Goal: Task Accomplishment & Management: Manage account settings

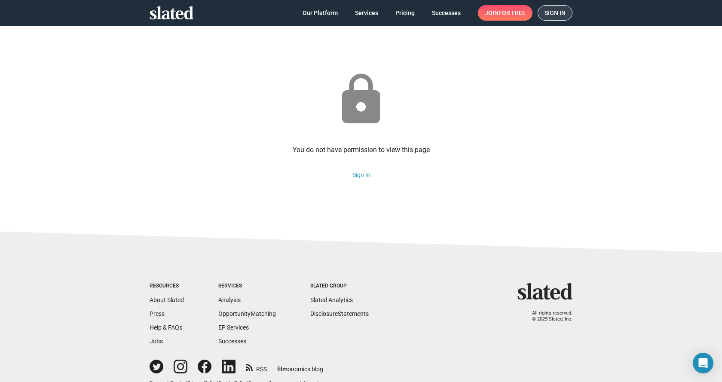
click at [552, 13] on span "Sign in" at bounding box center [555, 13] width 21 height 15
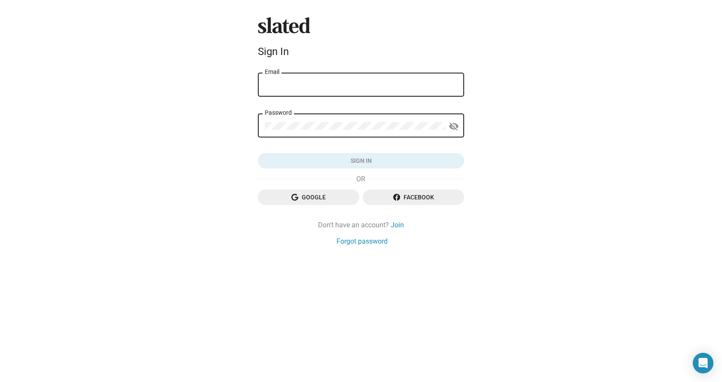
click at [287, 85] on input "Email" at bounding box center [361, 85] width 193 height 8
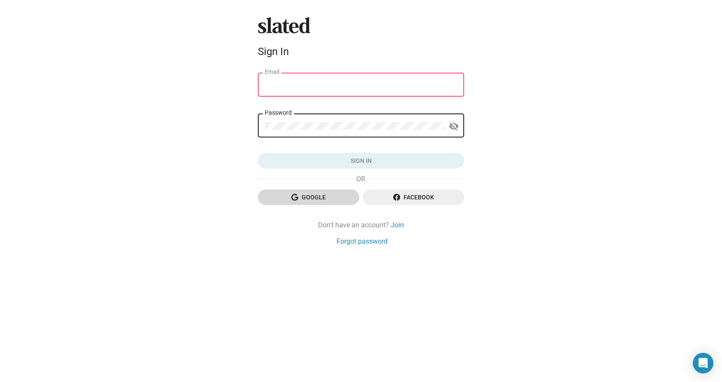
click at [311, 194] on span "Google" at bounding box center [309, 197] width 88 height 15
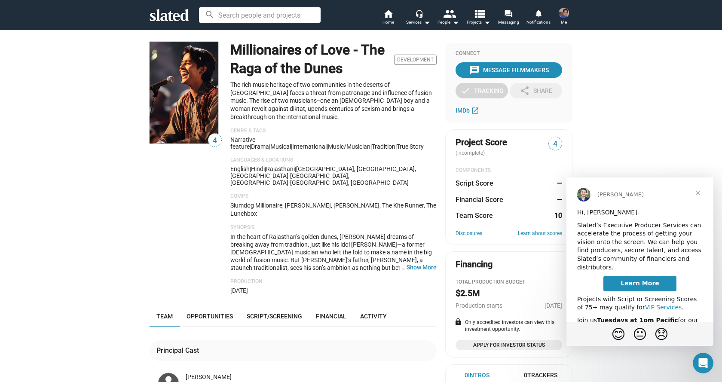
click at [697, 194] on span "Close" at bounding box center [698, 193] width 31 height 31
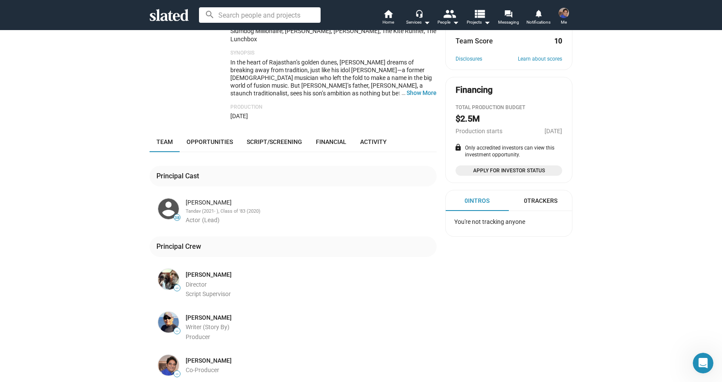
scroll to position [194, 0]
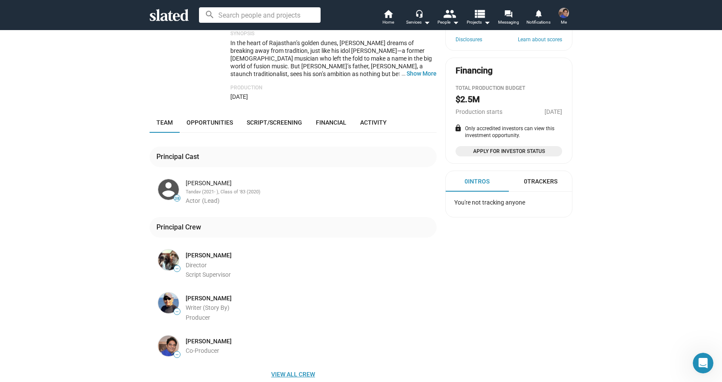
click at [278, 367] on span "View all crew" at bounding box center [293, 374] width 273 height 15
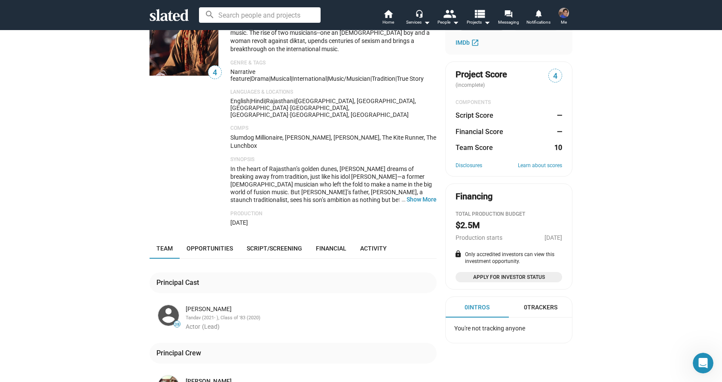
scroll to position [0, 0]
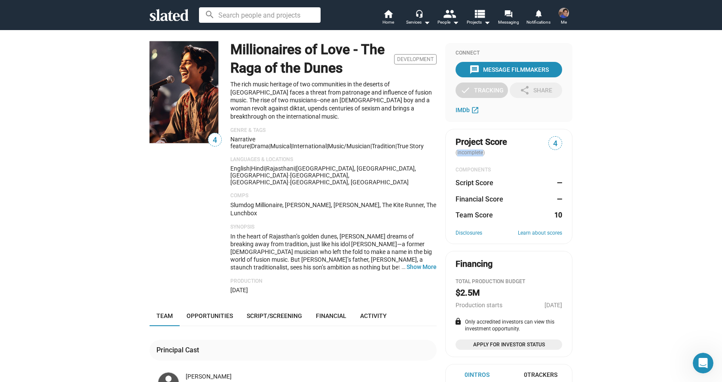
drag, startPoint x: 479, startPoint y: 153, endPoint x: 457, endPoint y: 154, distance: 21.9
click at [456, 154] on span "(incomplete)" at bounding box center [471, 153] width 31 height 6
click at [498, 157] on dl "Project Score (incomplete) 4 COMPONENTS Script Score — Financial Score — Team S…" at bounding box center [509, 177] width 107 height 83
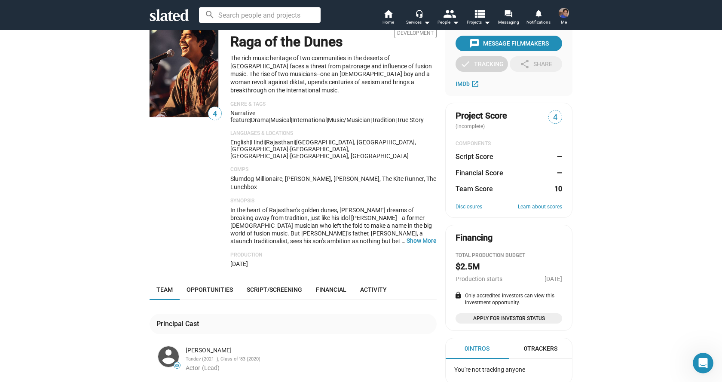
scroll to position [26, 0]
click at [557, 174] on dd "—" at bounding box center [558, 173] width 8 height 9
click at [594, 202] on div "4 Millionaires of Love - The Raga of the Dunes Development The rich music herit…" at bounding box center [361, 380] width 722 height 752
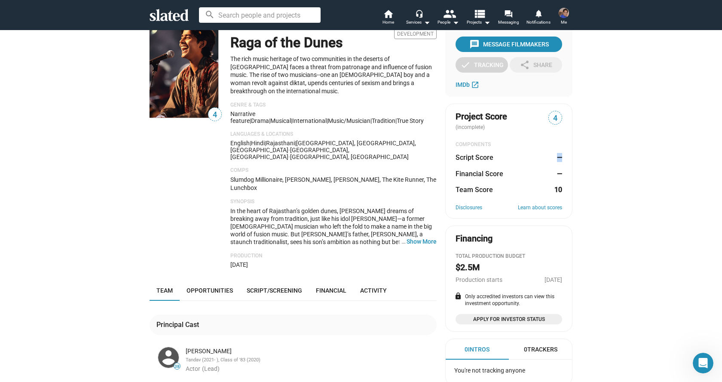
click at [554, 158] on dd "—" at bounding box center [558, 157] width 8 height 9
click at [558, 190] on dd "10" at bounding box center [558, 189] width 8 height 9
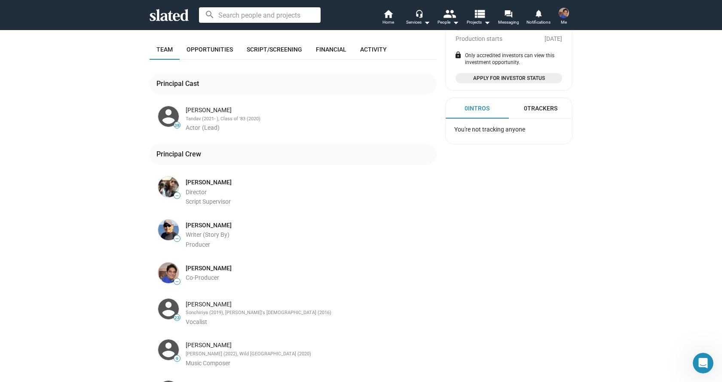
scroll to position [268, 0]
click at [174, 314] on span "23" at bounding box center [177, 316] width 6 height 5
click at [164, 298] on img at bounding box center [168, 308] width 21 height 21
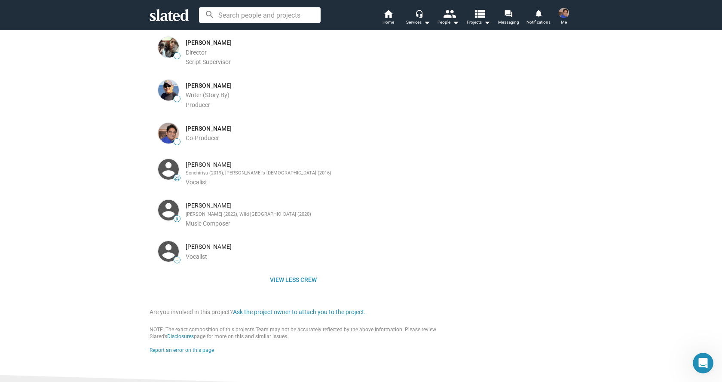
scroll to position [423, 0]
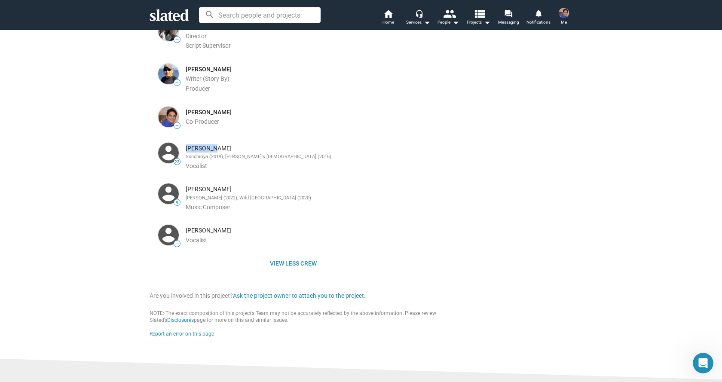
drag, startPoint x: 215, startPoint y: 128, endPoint x: 184, endPoint y: 128, distance: 31.0
click at [186, 144] on div "[PERSON_NAME]" at bounding box center [310, 148] width 249 height 8
copy div "[PERSON_NAME]"
click at [234, 15] on input at bounding box center [260, 14] width 122 height 15
paste input "[PERSON_NAME]"
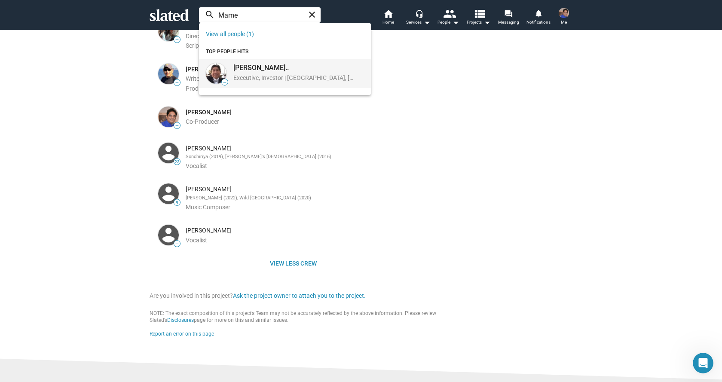
type input "Mame"
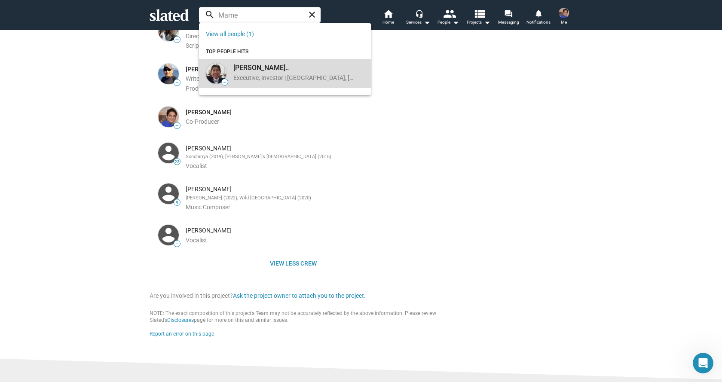
click at [262, 77] on div "Executive, Investor | [GEOGRAPHIC_DATA], [GEOGRAPHIC_DATA], [GEOGRAPHIC_DATA]" at bounding box center [293, 78] width 121 height 9
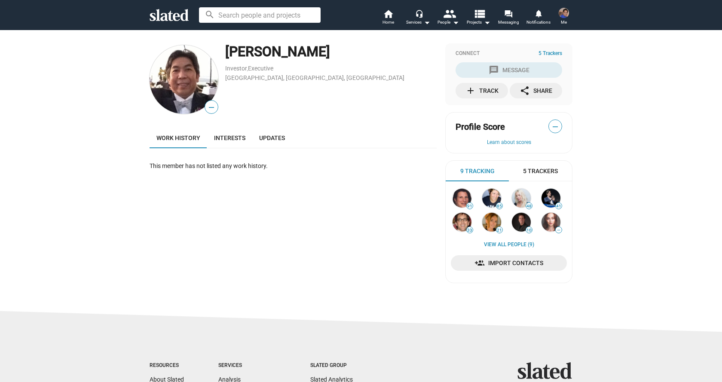
click at [539, 170] on span "5 Trackers" at bounding box center [540, 171] width 35 height 8
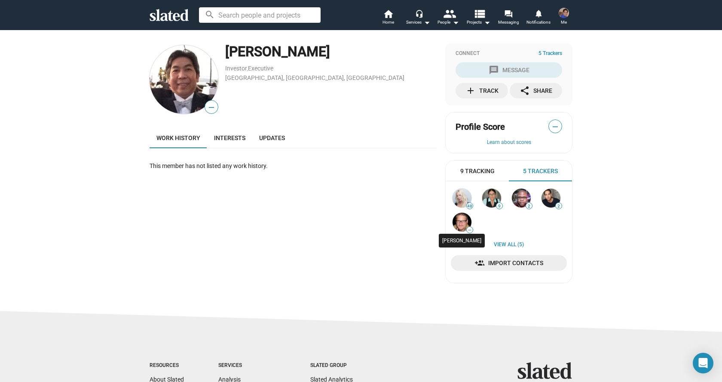
click at [460, 226] on img at bounding box center [462, 222] width 19 height 19
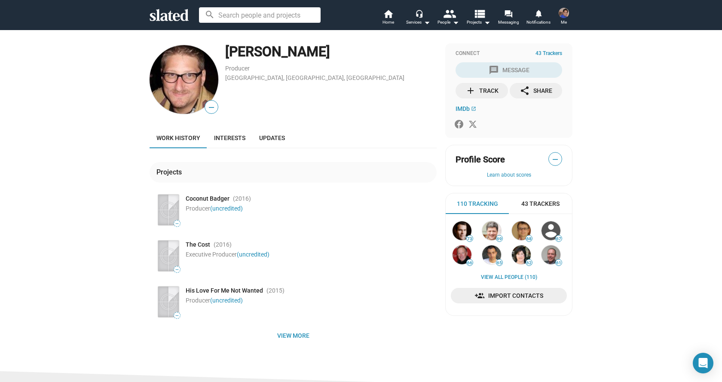
click at [567, 11] on img at bounding box center [564, 13] width 10 height 10
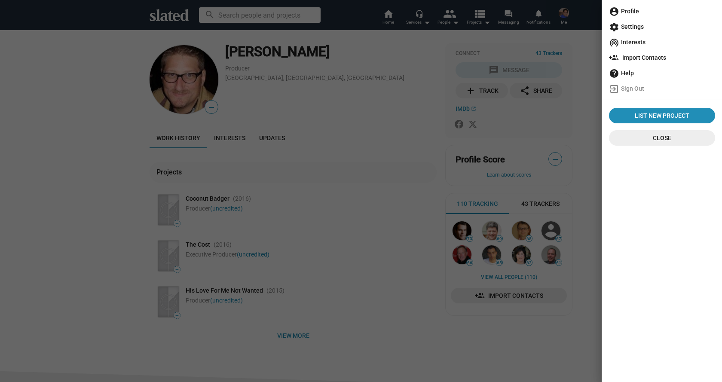
click at [629, 13] on span "account_circle Profile" at bounding box center [662, 10] width 106 height 15
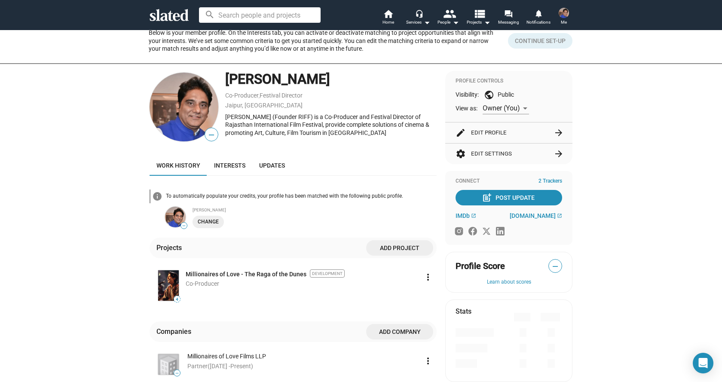
scroll to position [73, 0]
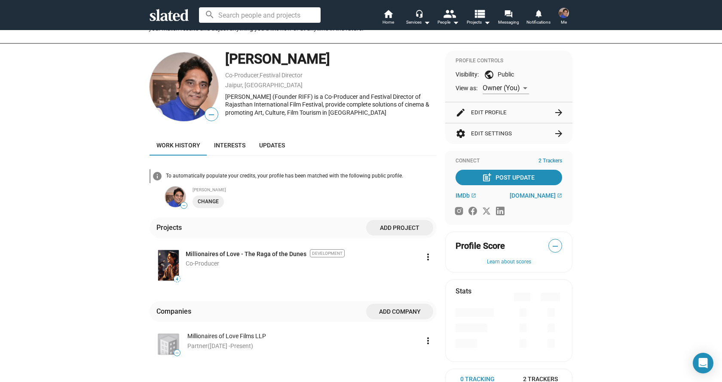
click at [549, 160] on span "2 Trackers" at bounding box center [551, 161] width 24 height 7
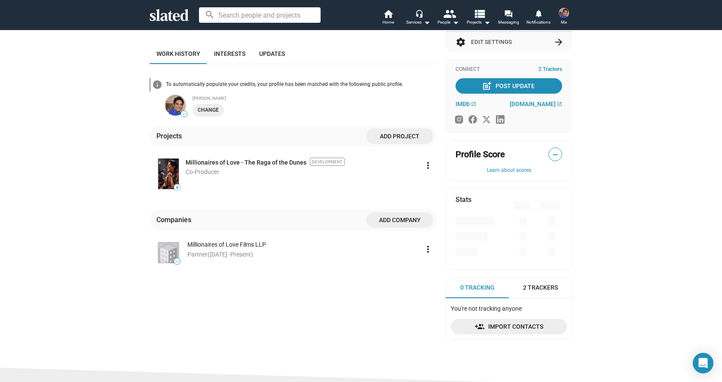
click at [552, 153] on span "—" at bounding box center [555, 154] width 13 height 11
click at [534, 286] on span "2 Trackers" at bounding box center [540, 288] width 35 height 8
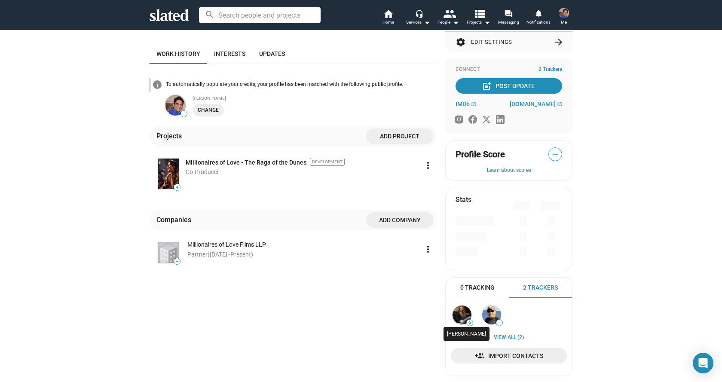
click at [461, 319] on img at bounding box center [462, 315] width 19 height 19
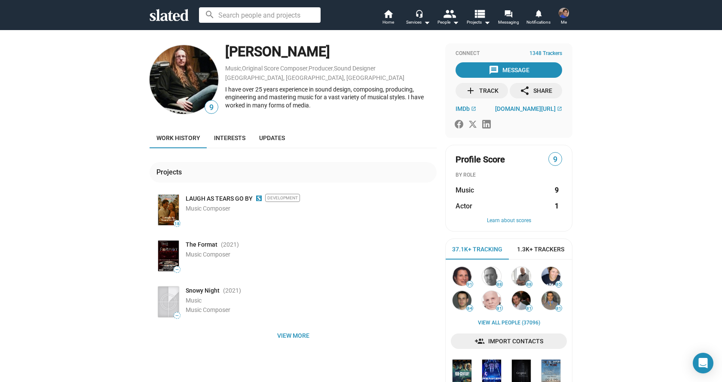
click at [568, 14] on img at bounding box center [564, 13] width 10 height 10
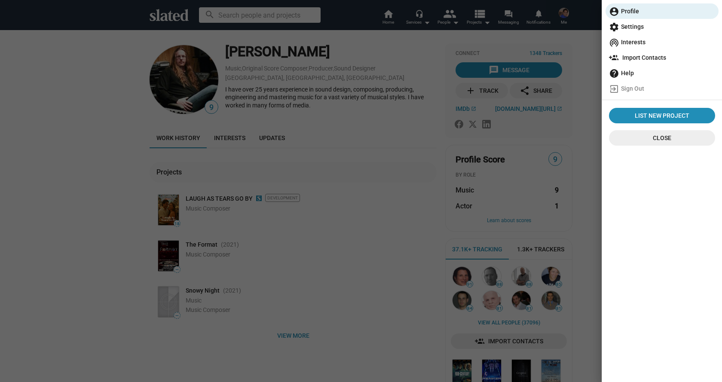
click at [629, 56] on span "Import Contacts" at bounding box center [662, 57] width 106 height 15
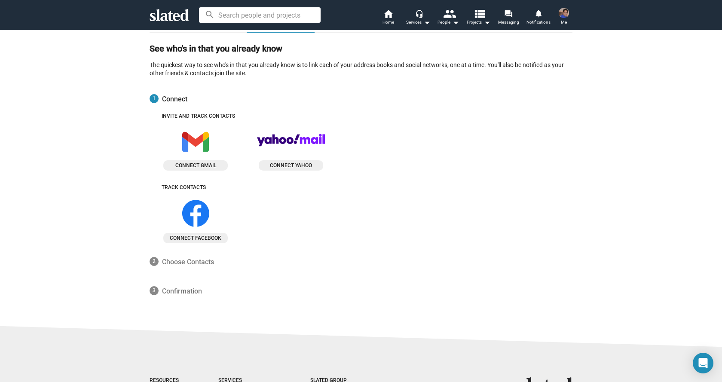
scroll to position [72, 0]
click at [195, 153] on icon at bounding box center [195, 142] width 27 height 27
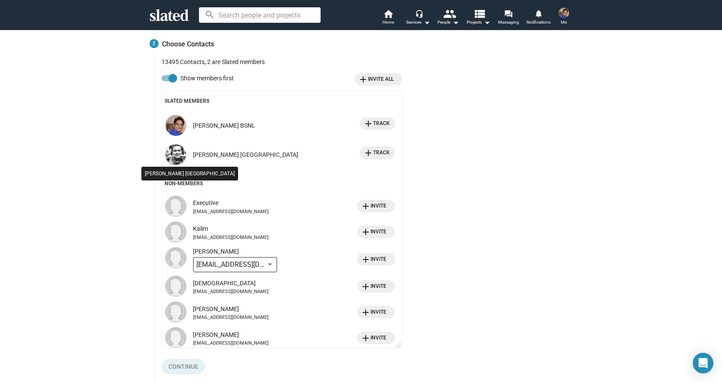
click at [172, 155] on img at bounding box center [176, 154] width 21 height 21
click at [369, 149] on span "add Track" at bounding box center [376, 152] width 27 height 9
click at [224, 153] on div "Sudeep Ranjan Kolkata" at bounding box center [245, 155] width 105 height 8
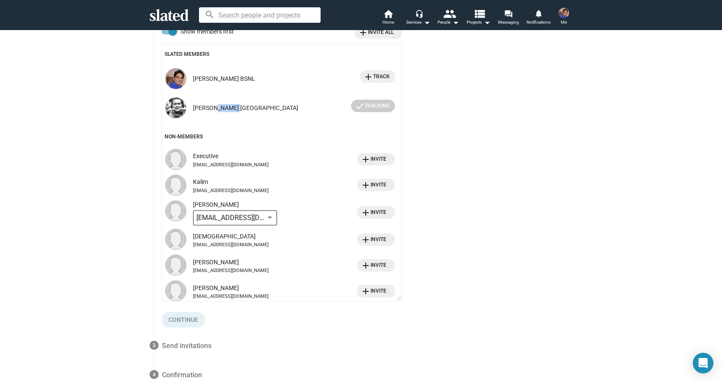
scroll to position [147, 0]
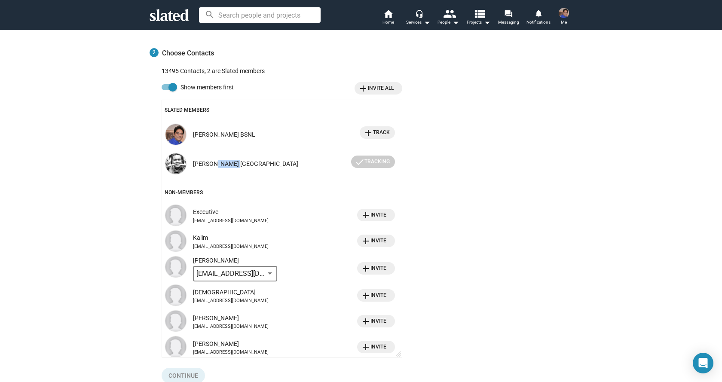
drag, startPoint x: 254, startPoint y: 164, endPoint x: 197, endPoint y: 162, distance: 56.8
click at [193, 165] on div "Sudeep Ranjan Kolkata check Tracking" at bounding box center [294, 164] width 202 height 16
copy div "Sudeep Ranjan Kolkata"
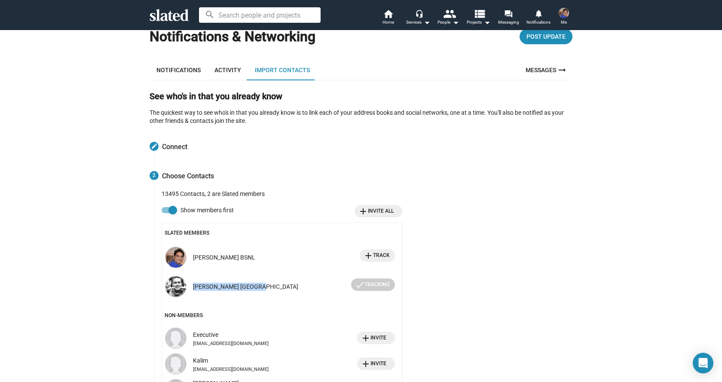
click at [166, 146] on span "Connect" at bounding box center [174, 146] width 25 height 10
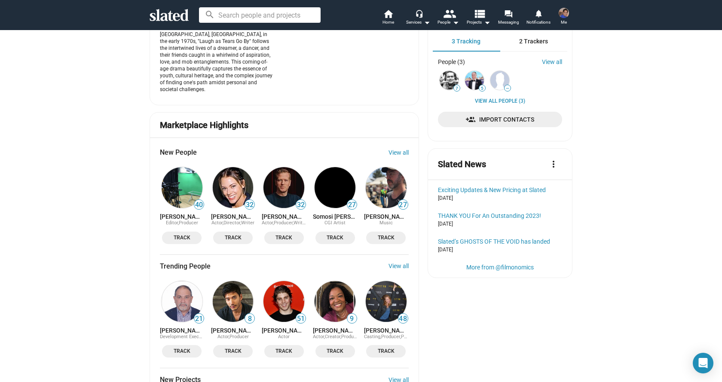
scroll to position [202, 0]
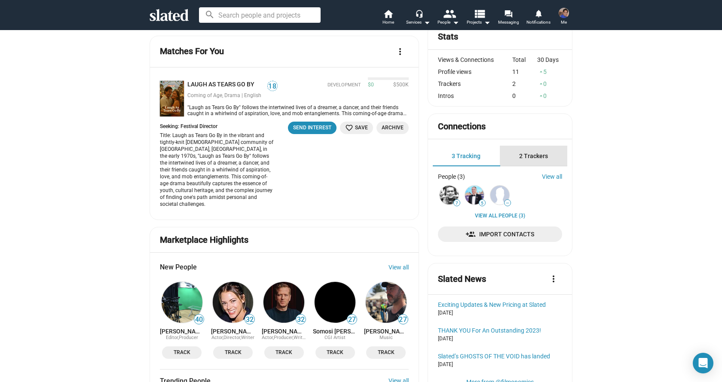
click at [535, 158] on span "2 Trackers" at bounding box center [533, 156] width 29 height 7
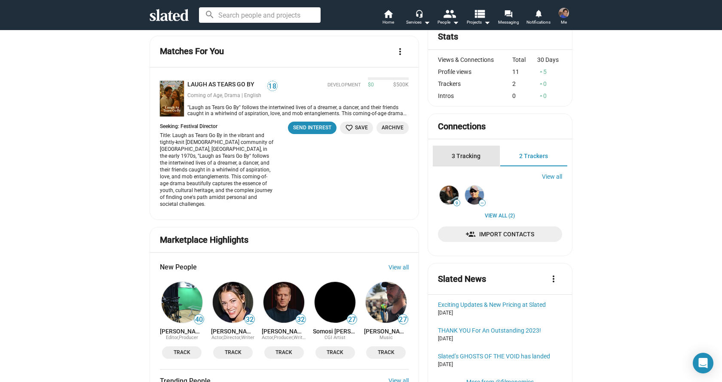
click at [463, 159] on span "3 Tracking" at bounding box center [466, 156] width 29 height 7
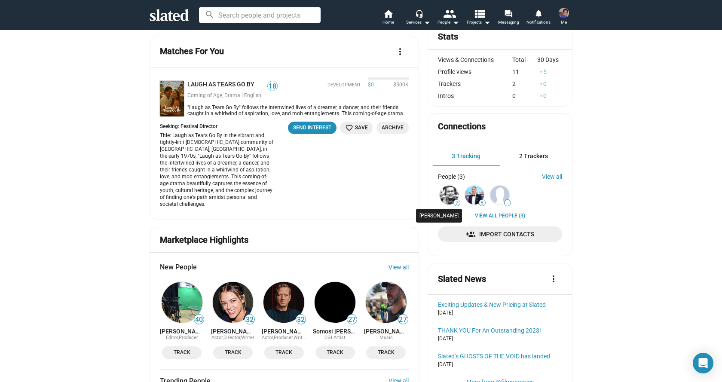
click at [445, 199] on img at bounding box center [449, 195] width 19 height 19
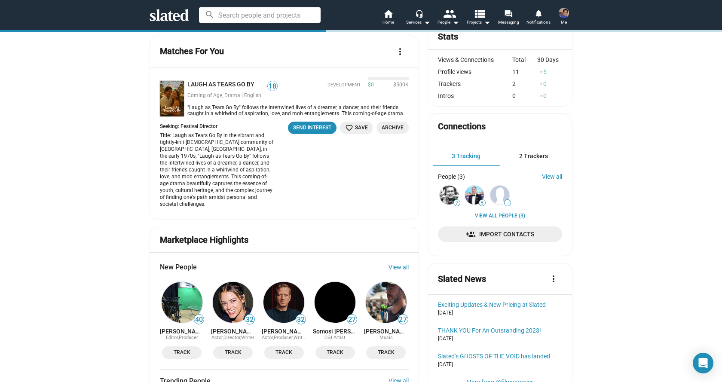
scroll to position [0, 0]
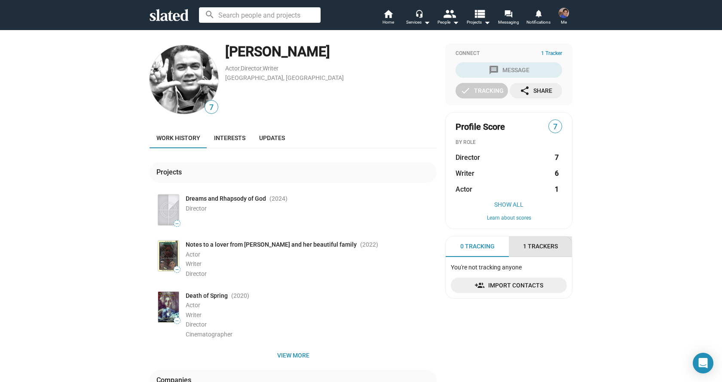
click at [543, 249] on span "1 Trackers" at bounding box center [540, 246] width 35 height 8
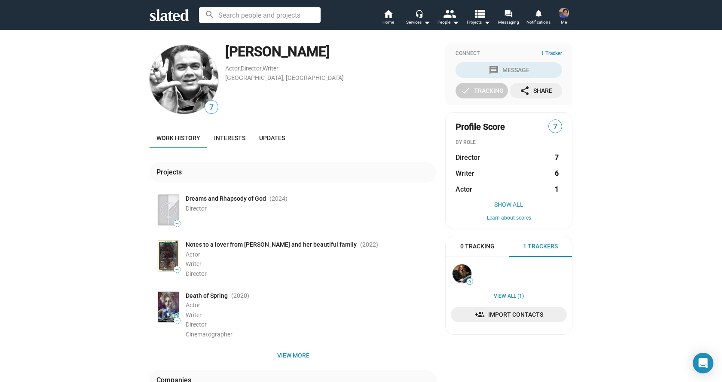
click at [565, 14] on img at bounding box center [564, 13] width 10 height 10
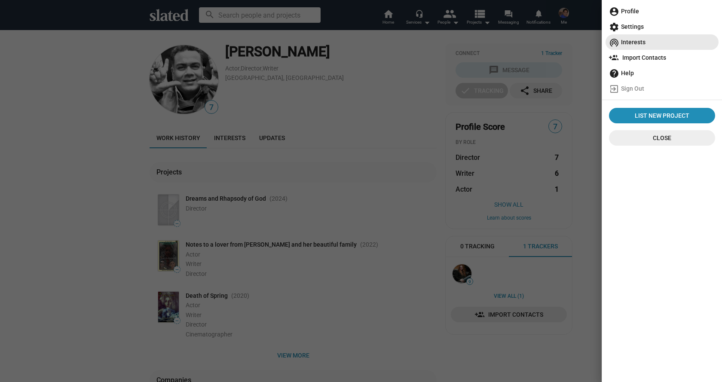
click at [626, 41] on span "wifi_tethering Interests" at bounding box center [662, 41] width 106 height 15
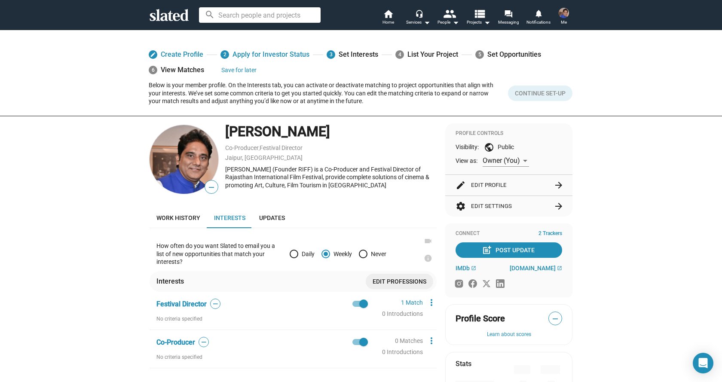
scroll to position [88, 0]
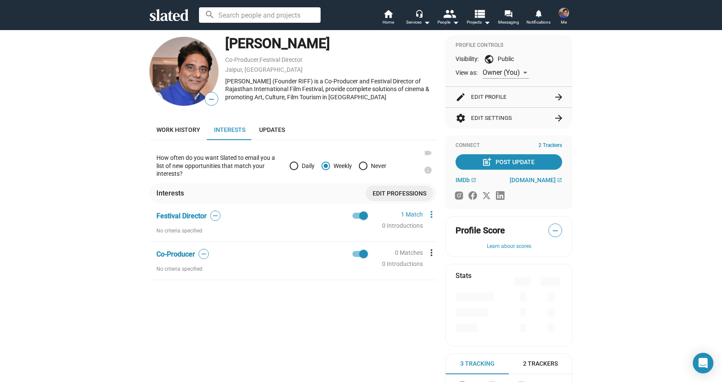
click at [429, 255] on mat-icon "more_vert" at bounding box center [432, 253] width 10 height 10
click at [442, 270] on button "Edit" at bounding box center [448, 269] width 48 height 14
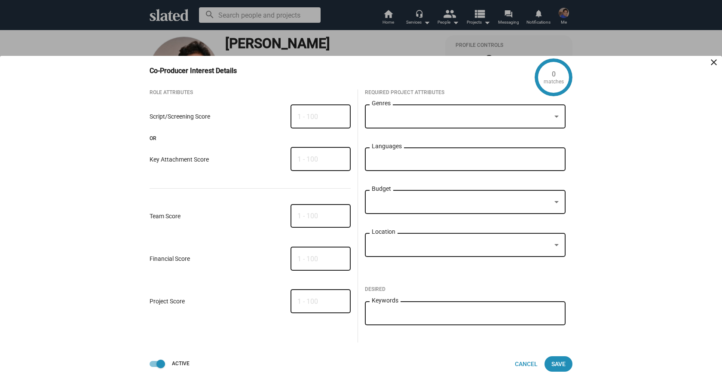
click at [557, 119] on div at bounding box center [557, 117] width 8 height 7
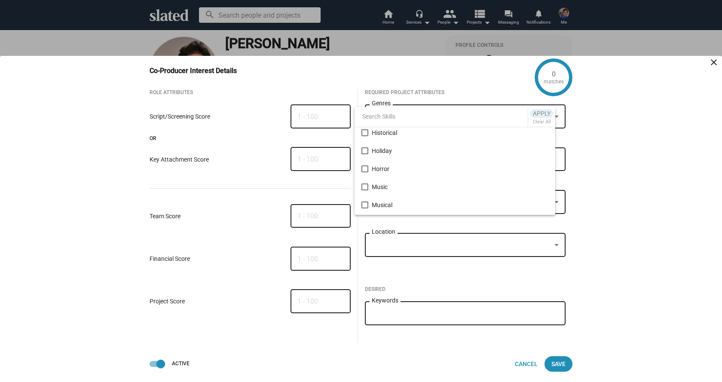
scroll to position [285, 0]
click at [363, 176] on mat-pseudo-checkbox at bounding box center [365, 175] width 7 height 7
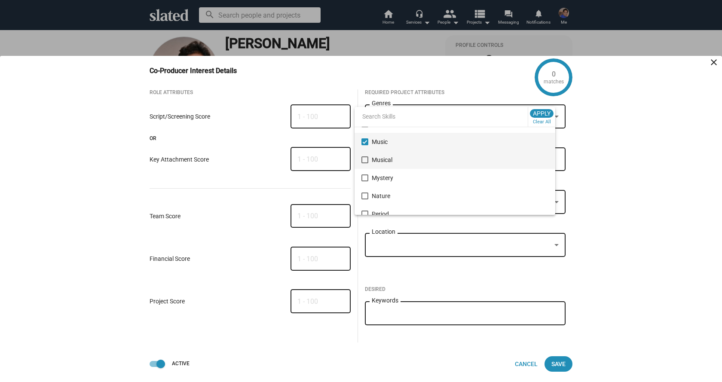
click at [366, 161] on mat-pseudo-checkbox at bounding box center [365, 160] width 7 height 7
click at [366, 143] on mat-pseudo-checkbox at bounding box center [365, 141] width 7 height 7
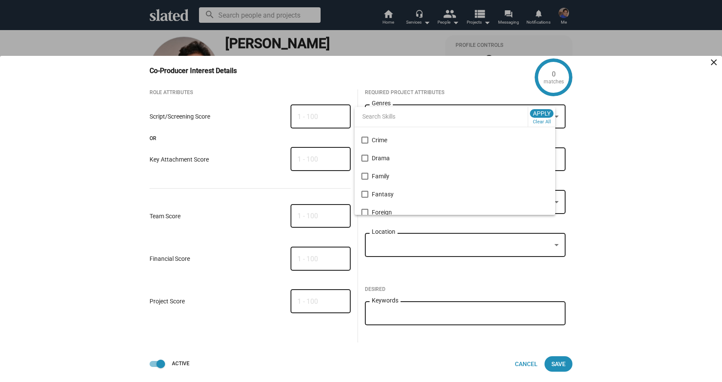
scroll to position [169, 0]
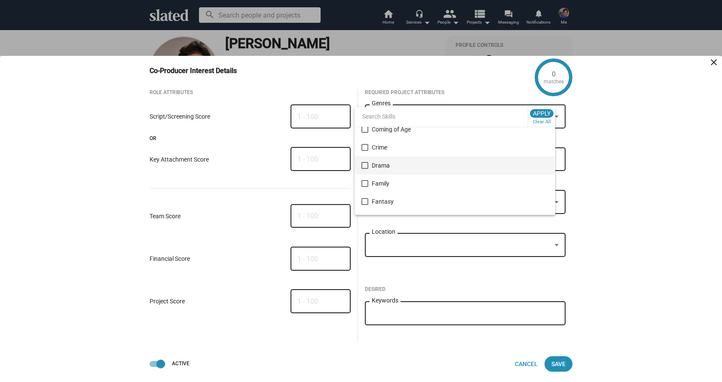
click at [366, 165] on mat-pseudo-checkbox at bounding box center [365, 165] width 7 height 7
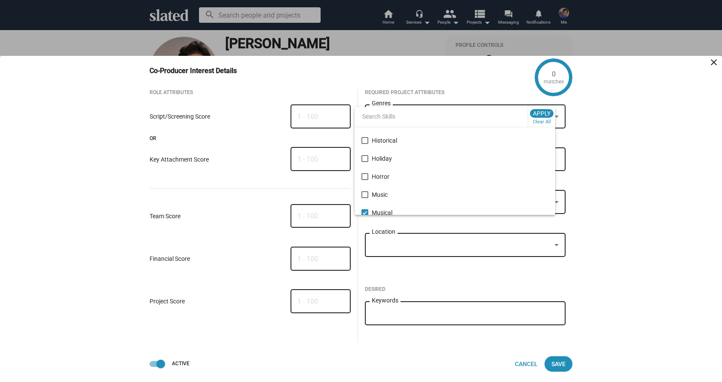
scroll to position [270, 0]
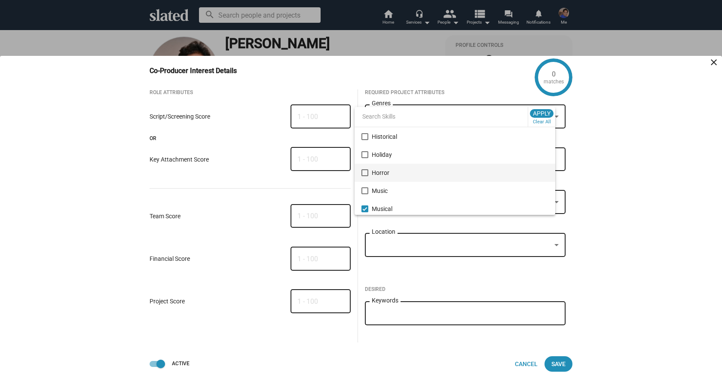
click at [365, 173] on mat-pseudo-checkbox at bounding box center [365, 172] width 7 height 7
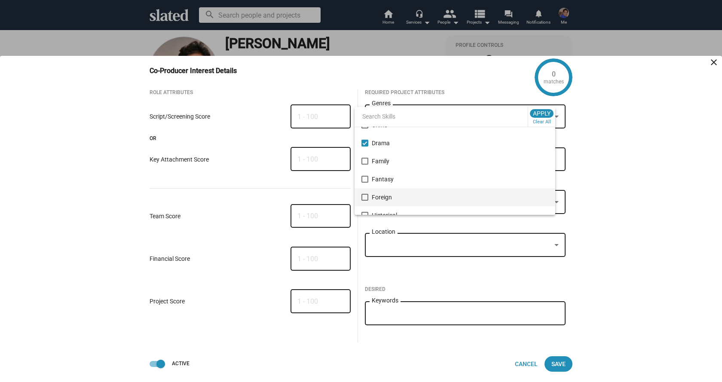
click at [364, 198] on mat-pseudo-checkbox at bounding box center [365, 197] width 7 height 7
click at [543, 114] on span "Apply" at bounding box center [542, 113] width 18 height 9
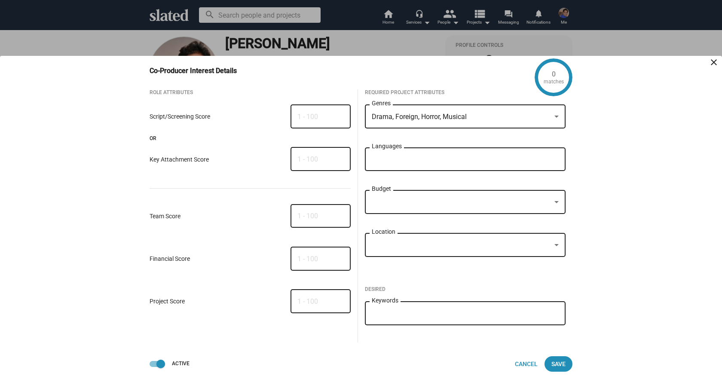
click at [482, 161] on input "Languages" at bounding box center [467, 160] width 187 height 8
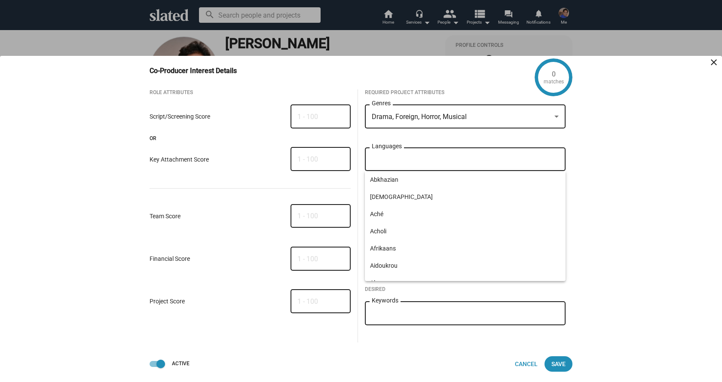
click at [458, 154] on div "Languages" at bounding box center [465, 158] width 187 height 25
click at [456, 160] on input "Languages" at bounding box center [467, 160] width 187 height 8
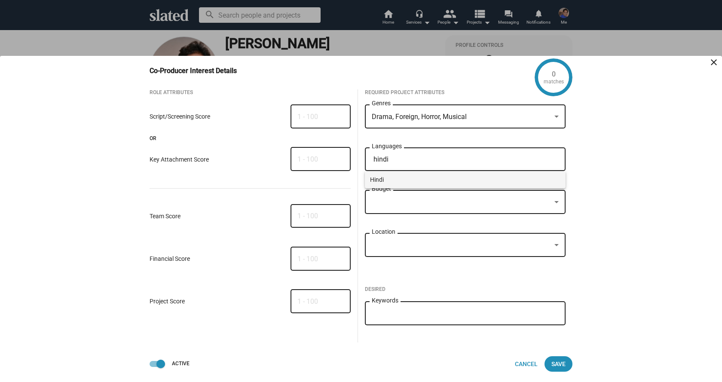
type input "hindi"
click at [395, 179] on span "Hindi" at bounding box center [465, 179] width 191 height 17
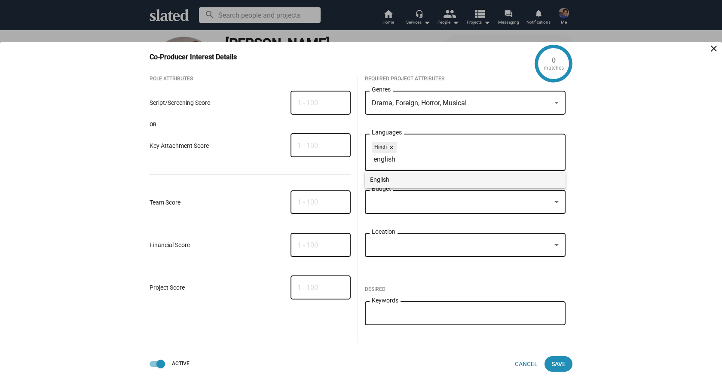
type input "english"
click at [397, 183] on span "English" at bounding box center [465, 179] width 191 height 17
type input "rajasthani"
click at [390, 179] on span "Rajasthani" at bounding box center [465, 179] width 191 height 17
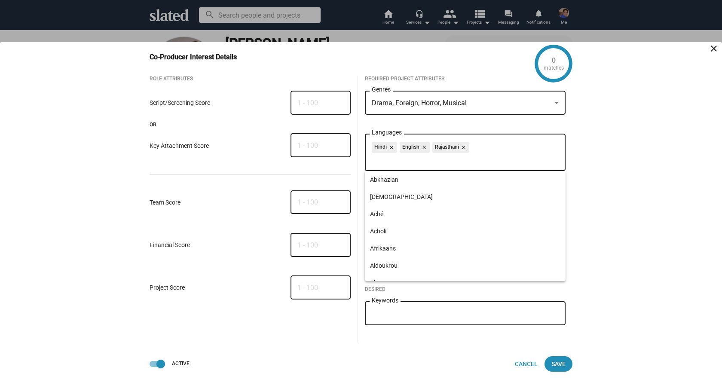
click at [660, 229] on div "0 matches Co-Producer Interest Details close Role Attributes Script/Screening S…" at bounding box center [361, 212] width 722 height 340
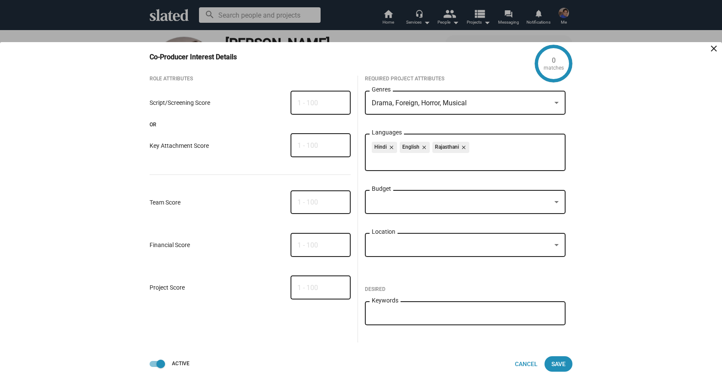
click at [428, 206] on div at bounding box center [462, 202] width 180 height 9
